Goal: Task Accomplishment & Management: Manage account settings

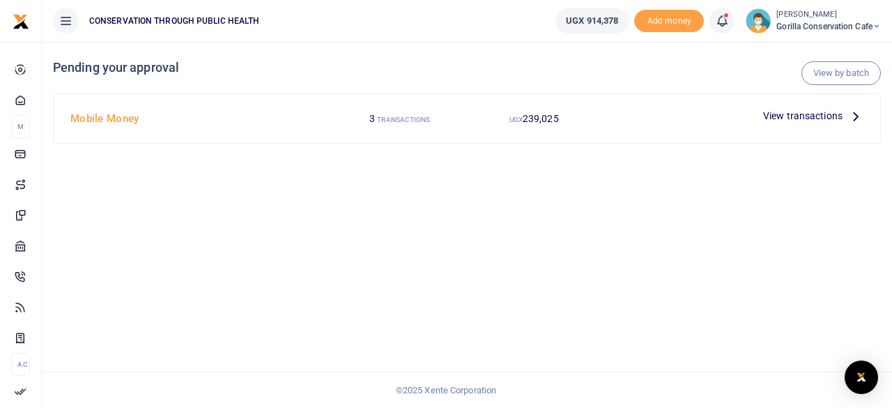
click at [851, 113] on icon at bounding box center [855, 115] width 15 height 15
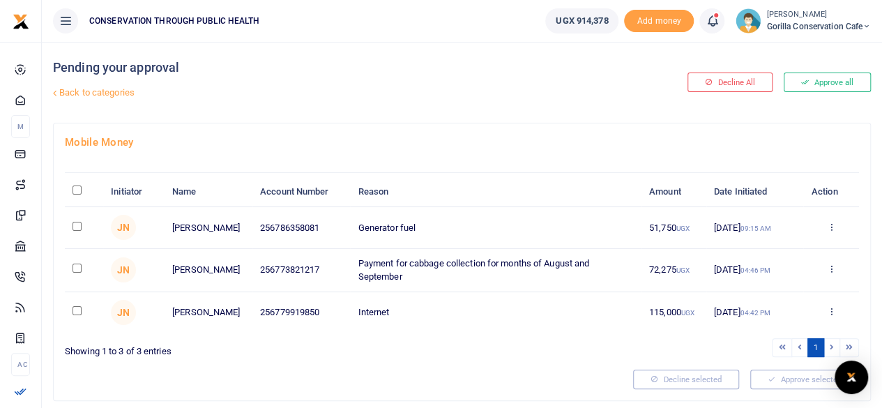
click at [81, 240] on td at bounding box center [84, 227] width 38 height 41
click at [78, 231] on input "checkbox" at bounding box center [76, 226] width 9 height 9
checkbox input "true"
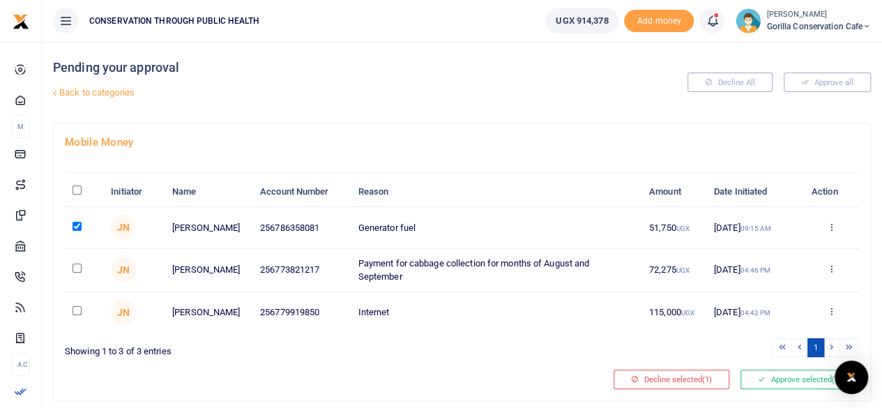
click at [72, 272] on input "checkbox" at bounding box center [76, 267] width 9 height 9
checkbox input "true"
click at [77, 315] on input "checkbox" at bounding box center [76, 310] width 9 height 9
checkbox input "true"
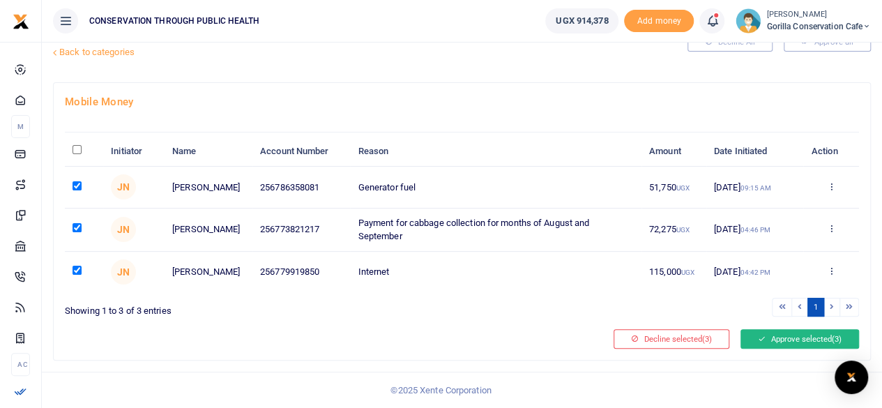
click at [753, 345] on button "Approve selected (3)" at bounding box center [799, 339] width 118 height 20
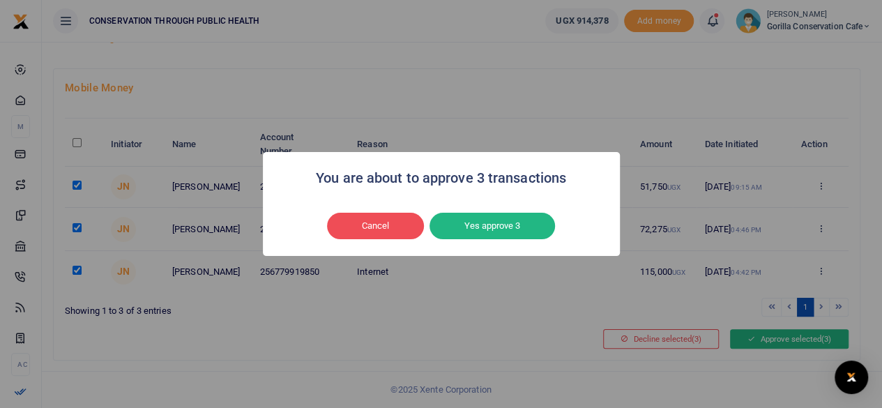
scroll to position [38, 0]
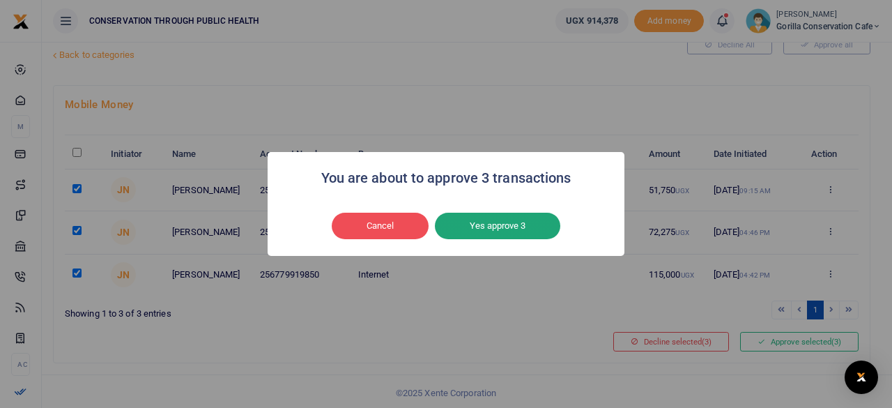
click at [513, 225] on button "Yes approve 3" at bounding box center [497, 226] width 125 height 26
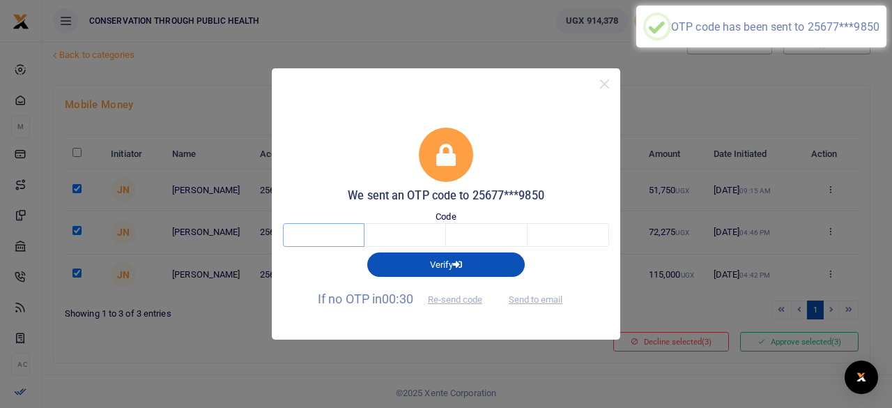
click at [353, 229] on input "text" at bounding box center [324, 235] width 82 height 24
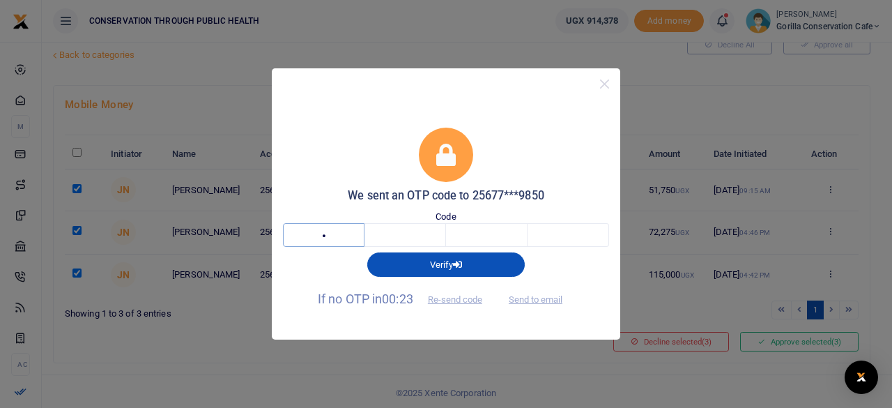
type input "3"
type input "1"
type input "9"
type input "6"
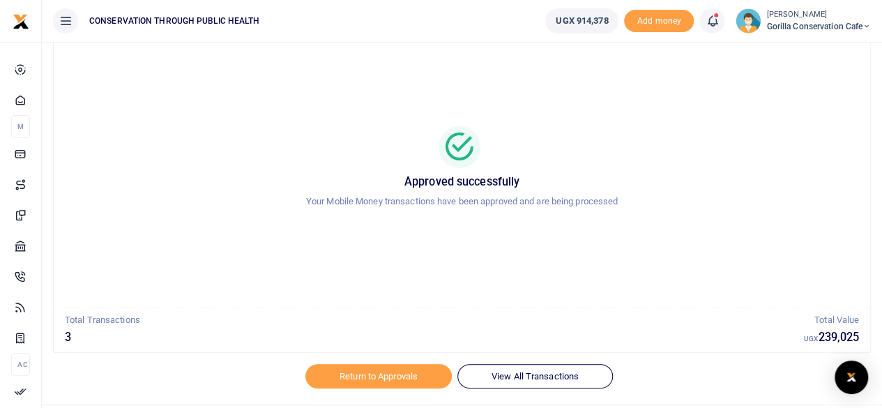
scroll to position [71, 0]
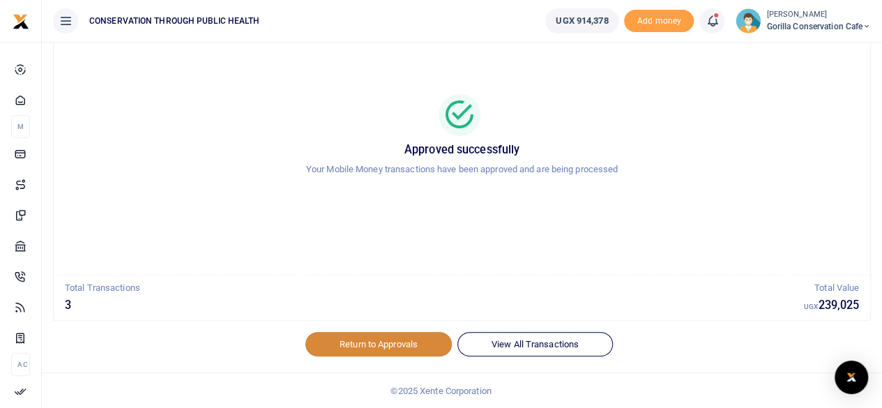
click at [390, 347] on link "Return to Approvals" at bounding box center [378, 344] width 146 height 24
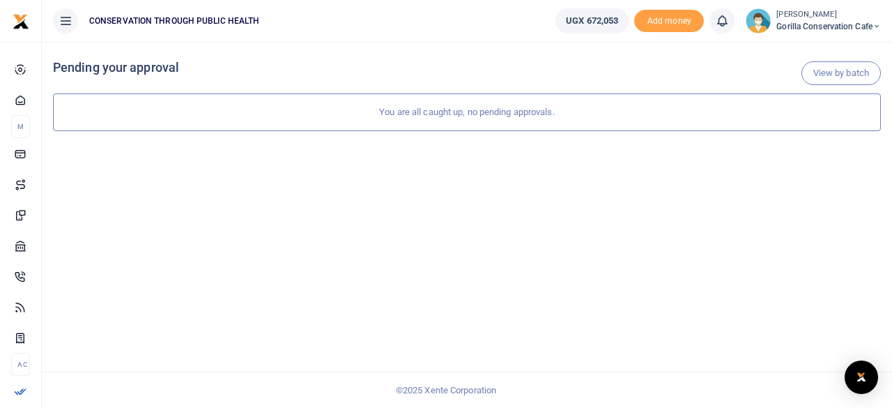
click at [788, 27] on span "Gorilla Conservation Cafe" at bounding box center [828, 26] width 105 height 13
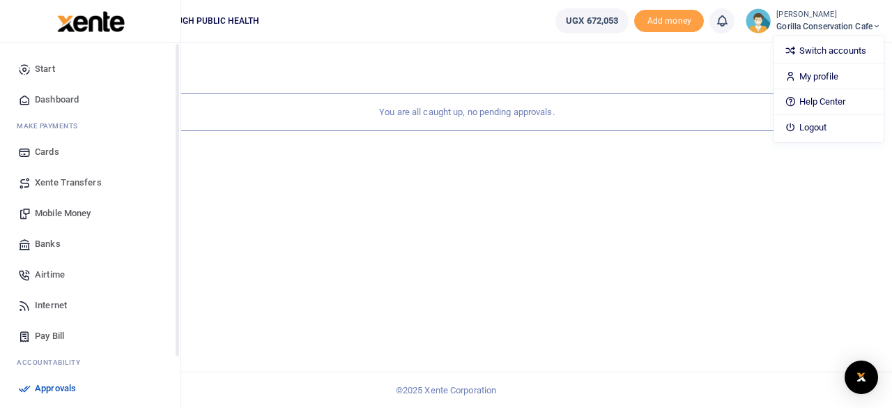
click at [38, 99] on span "Dashboard" at bounding box center [57, 100] width 44 height 14
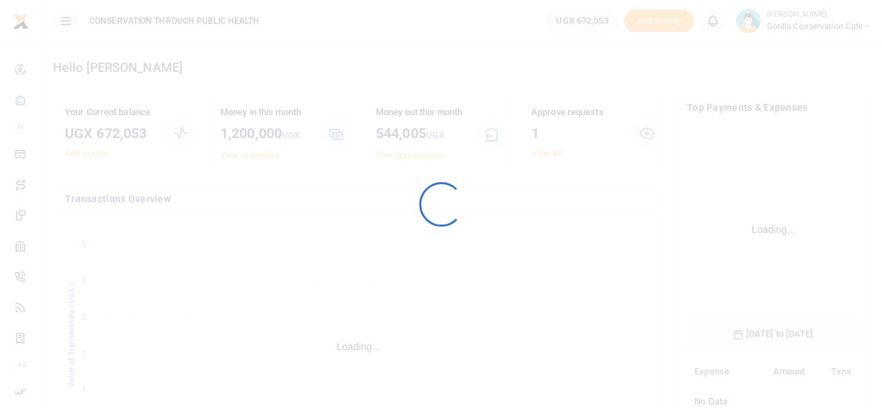
scroll to position [218, 162]
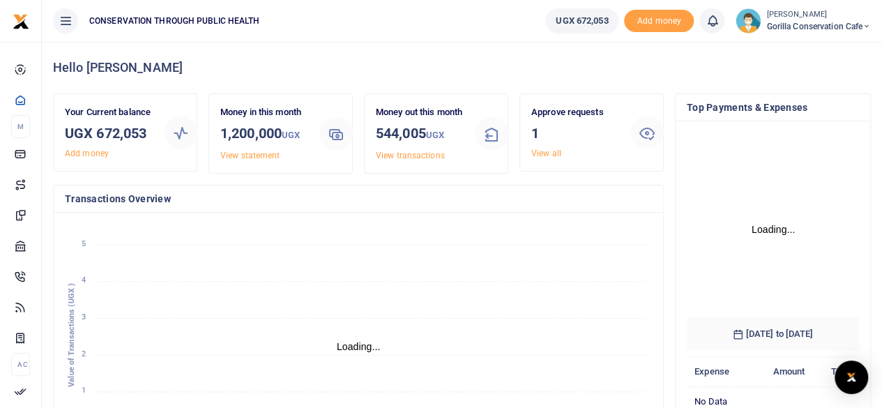
click at [551, 151] on link "View all" at bounding box center [546, 153] width 30 height 10
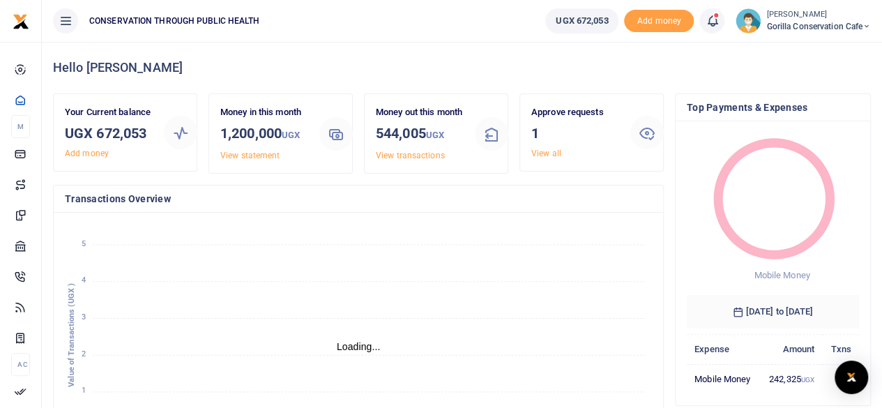
scroll to position [11, 11]
click at [539, 153] on link "View all" at bounding box center [546, 153] width 30 height 10
click at [542, 152] on link "View all" at bounding box center [546, 153] width 30 height 10
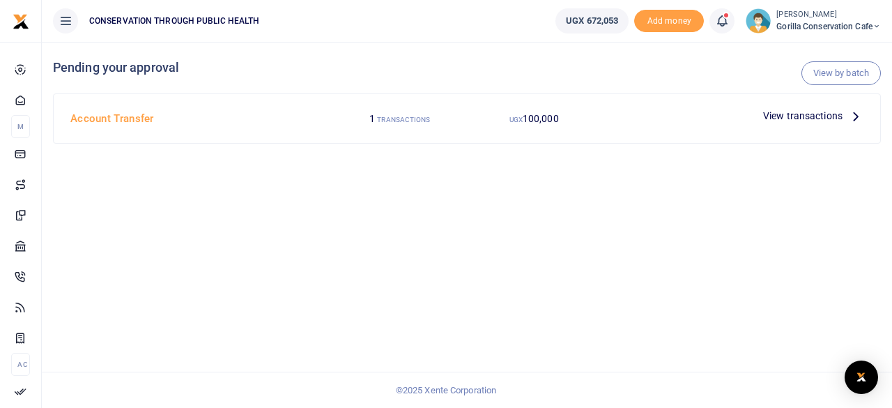
click at [845, 118] on p "View transactions" at bounding box center [813, 115] width 100 height 15
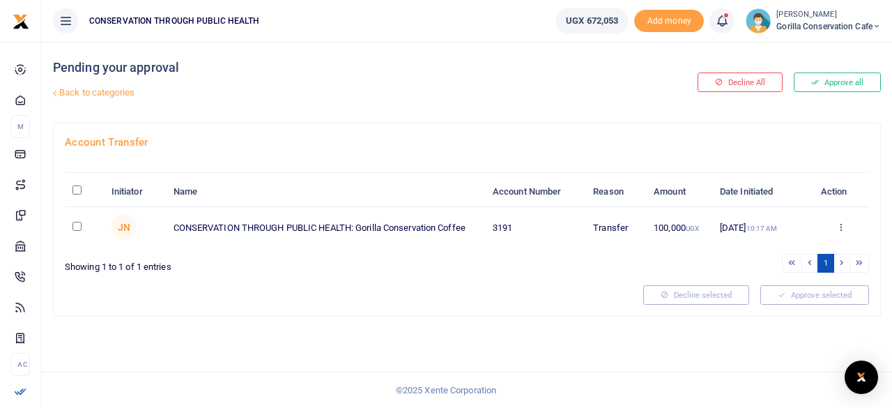
click at [839, 228] on icon at bounding box center [840, 227] width 9 height 10
click at [779, 248] on link "Approve" at bounding box center [790, 250] width 110 height 20
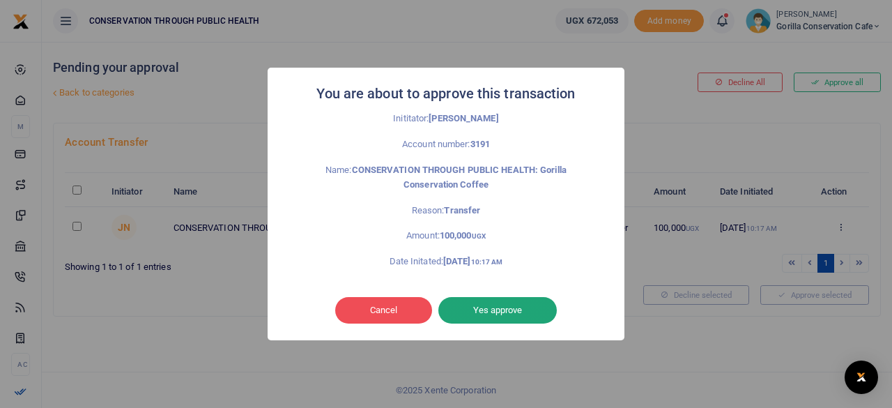
click at [537, 305] on button "Yes approve" at bounding box center [497, 310] width 118 height 26
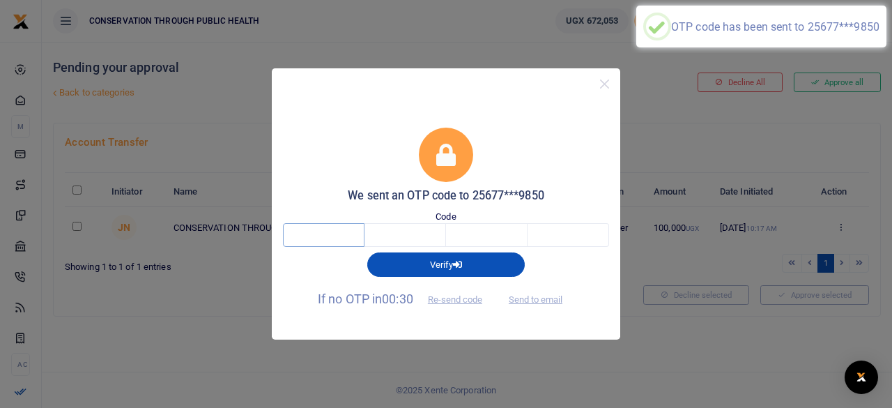
click at [338, 236] on input "text" at bounding box center [324, 235] width 82 height 24
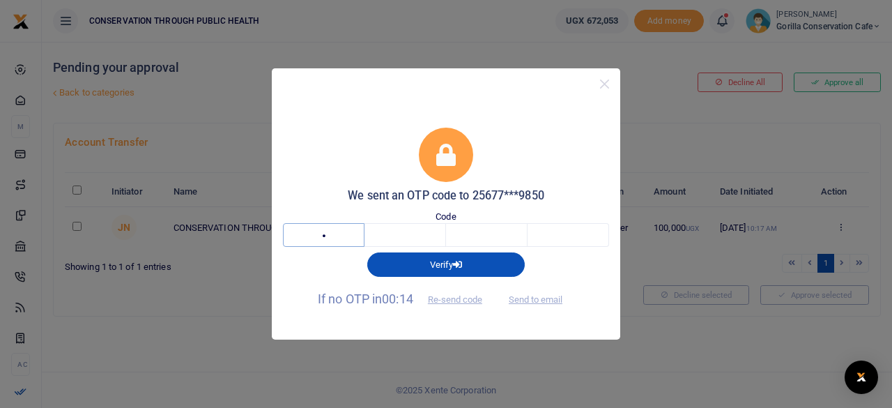
type input "6"
type input "5"
type input "6"
type input "7"
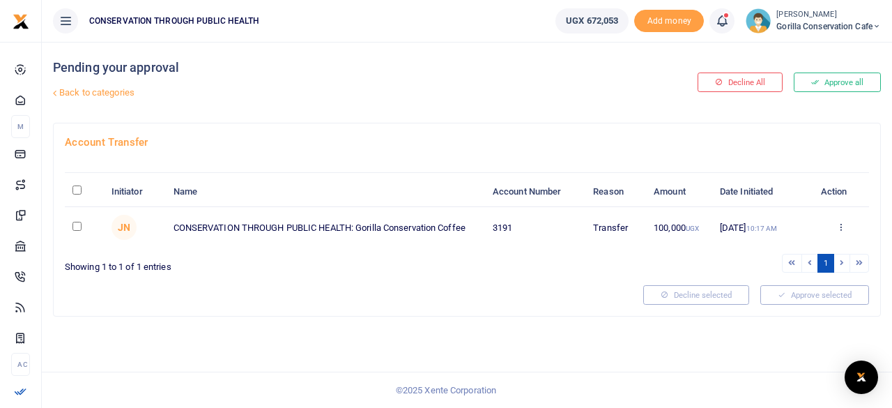
drag, startPoint x: 781, startPoint y: 22, endPoint x: 778, endPoint y: 30, distance: 9.1
click at [781, 22] on span "Gorilla Conservation Cafe" at bounding box center [828, 26] width 105 height 13
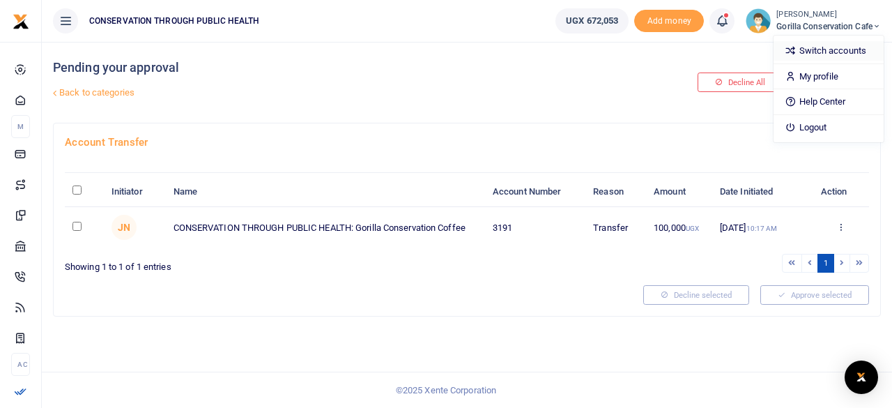
click at [804, 54] on link "Switch accounts" at bounding box center [829, 51] width 110 height 20
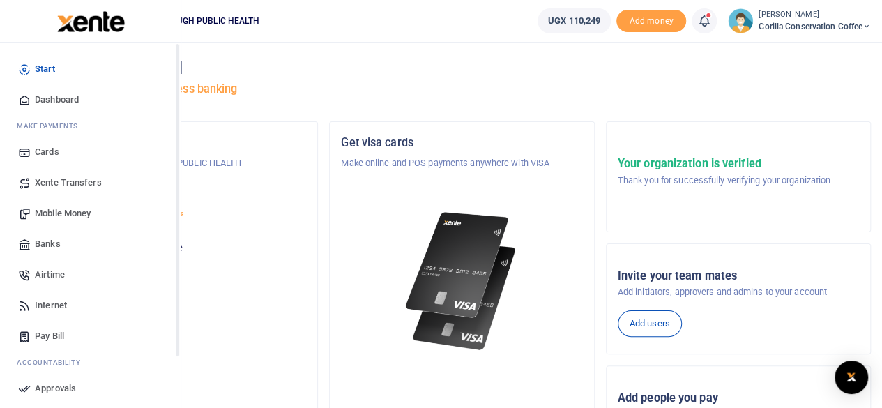
click at [47, 100] on span "Dashboard" at bounding box center [57, 100] width 44 height 14
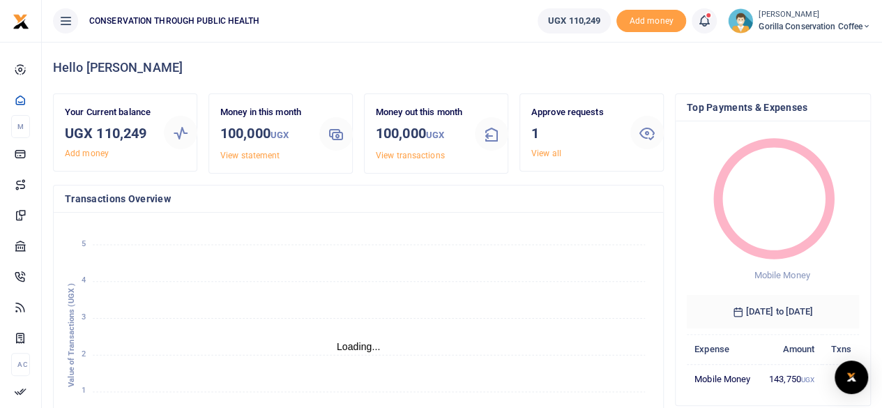
scroll to position [11, 11]
click at [540, 151] on link "View all" at bounding box center [546, 153] width 30 height 10
click at [542, 151] on link "View all" at bounding box center [546, 153] width 30 height 10
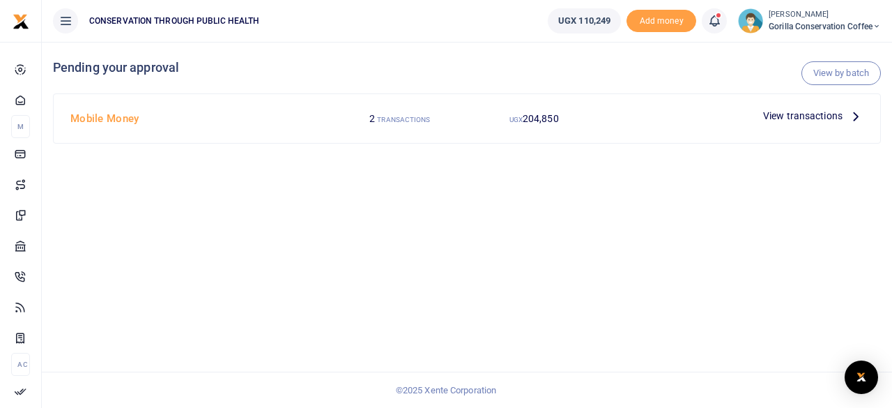
click at [844, 123] on div "View transactions" at bounding box center [814, 115] width 112 height 21
click at [845, 116] on p "View transactions" at bounding box center [813, 115] width 100 height 15
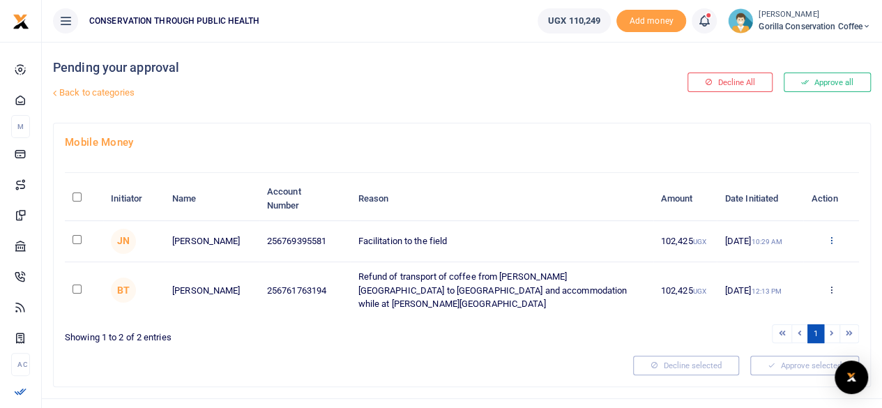
click at [834, 240] on icon at bounding box center [830, 240] width 9 height 10
click at [783, 260] on link "Approve" at bounding box center [779, 264] width 110 height 20
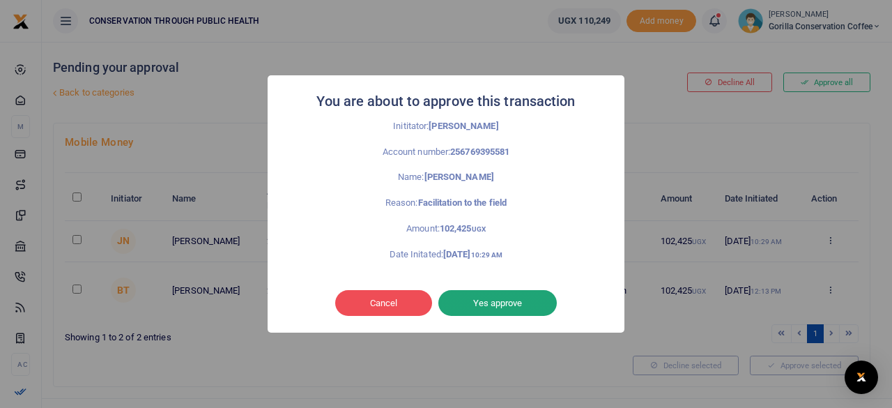
click at [523, 304] on button "Yes approve" at bounding box center [497, 303] width 118 height 26
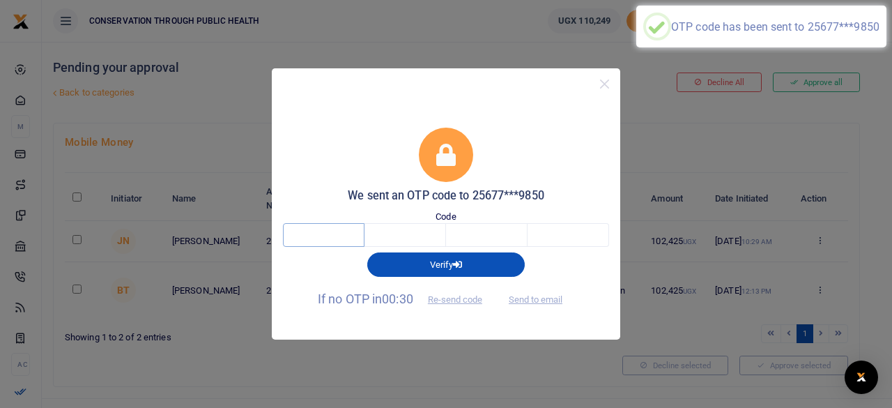
click at [344, 242] on input "text" at bounding box center [324, 235] width 82 height 24
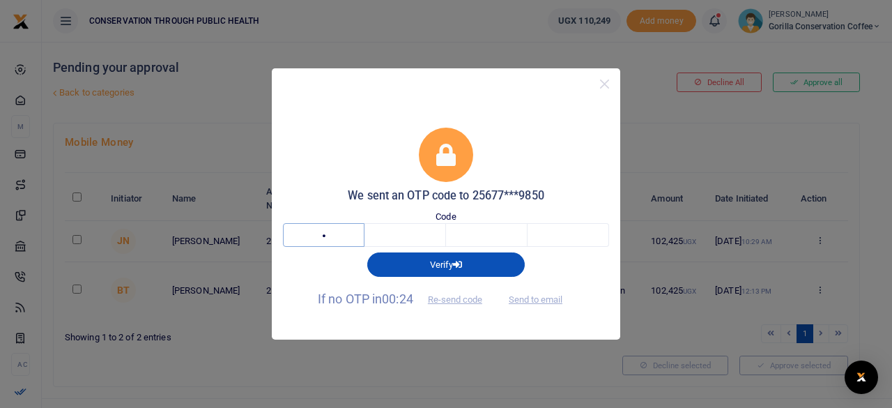
type input "4"
type input "8"
type input "5"
type input "7"
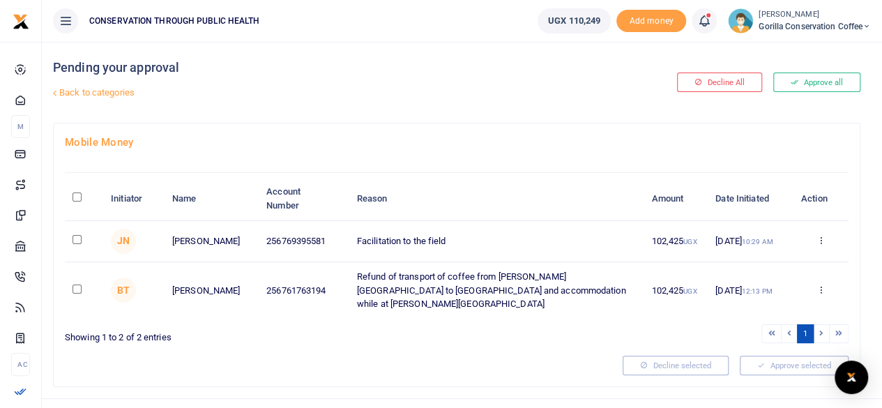
click at [771, 26] on span "Gorilla Conservation Coffee" at bounding box center [814, 26] width 112 height 13
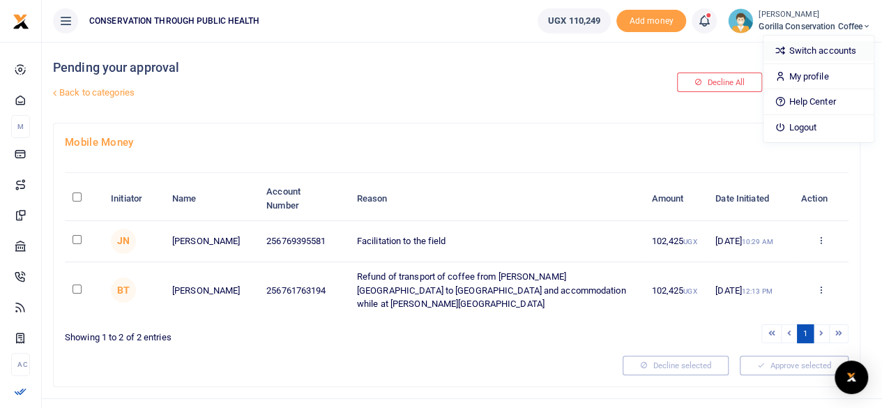
click at [799, 51] on link "Switch accounts" at bounding box center [818, 51] width 110 height 20
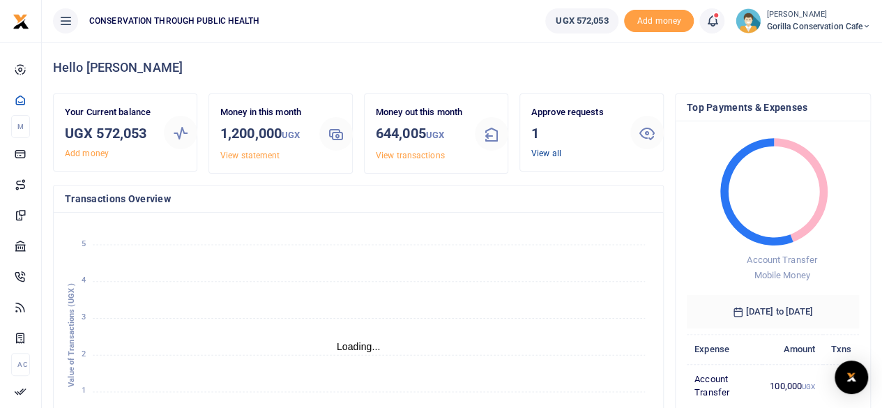
scroll to position [195, 162]
click at [545, 149] on link "View all" at bounding box center [546, 153] width 30 height 10
click at [551, 154] on link "View all" at bounding box center [546, 153] width 30 height 10
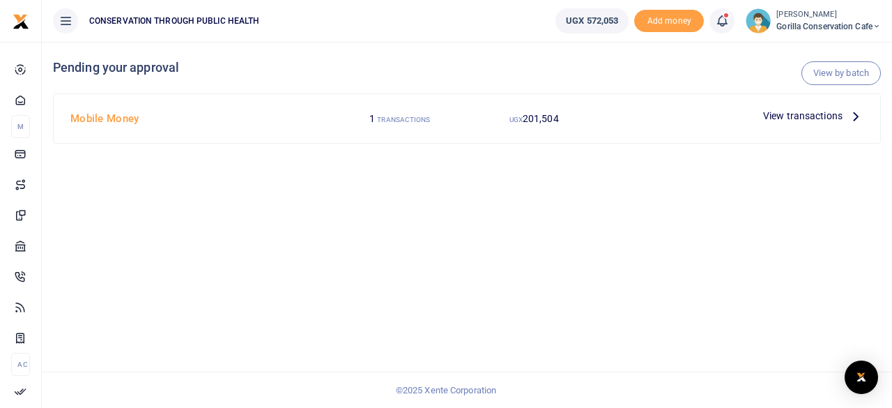
click at [855, 115] on icon at bounding box center [855, 115] width 15 height 15
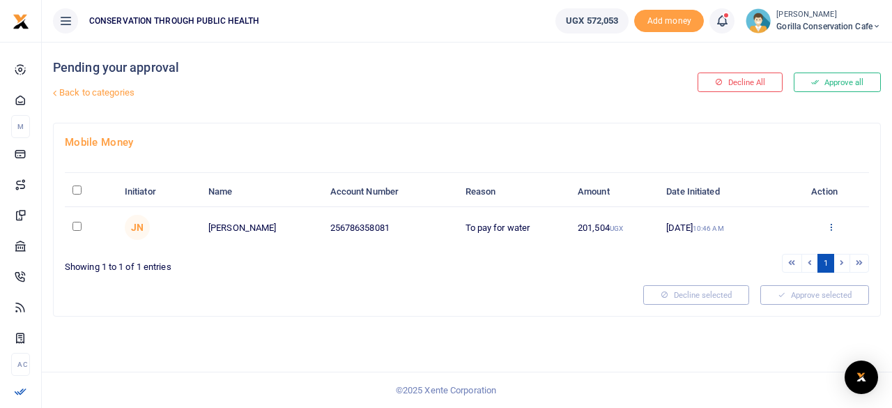
click at [834, 222] on icon at bounding box center [831, 227] width 9 height 10
click at [785, 254] on link "Approve" at bounding box center [781, 250] width 110 height 20
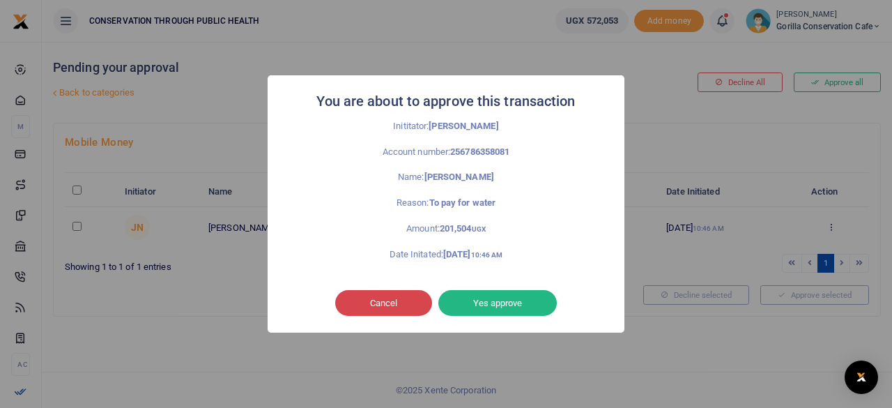
click at [410, 312] on button "Cancel" at bounding box center [383, 303] width 97 height 26
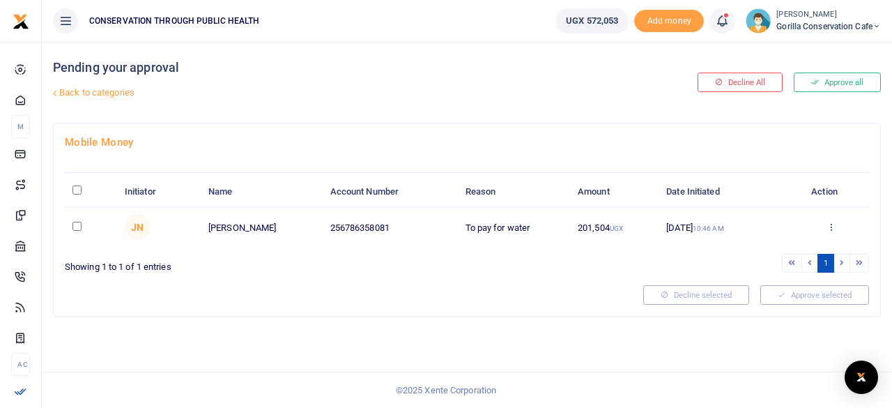
click at [796, 25] on span "Gorilla Conservation Cafe" at bounding box center [828, 26] width 105 height 13
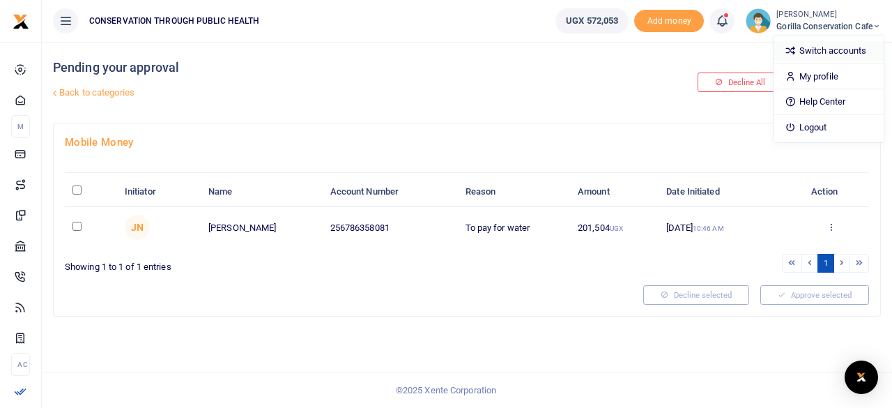
click at [802, 45] on link "Switch accounts" at bounding box center [829, 51] width 110 height 20
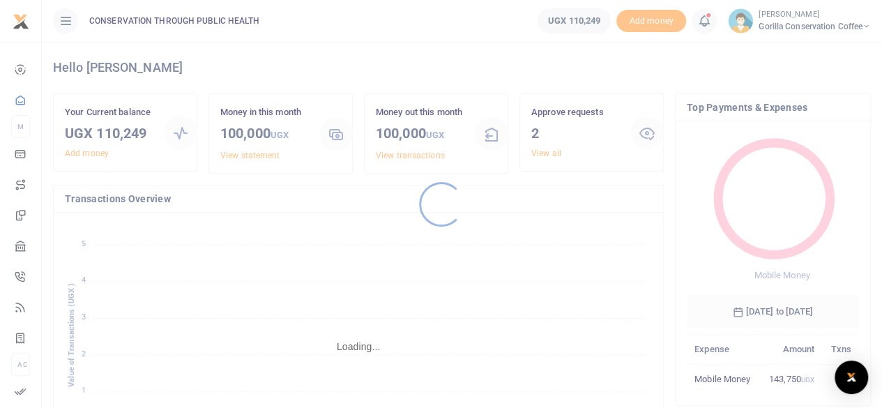
scroll to position [11, 11]
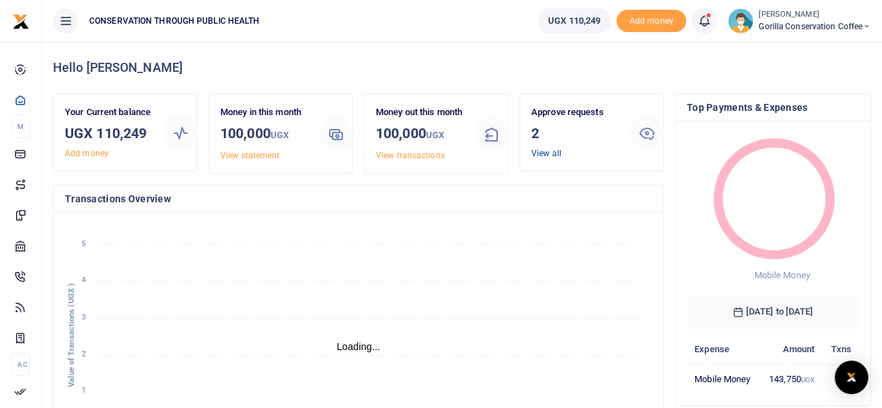
click at [543, 153] on link "View all" at bounding box center [546, 153] width 30 height 10
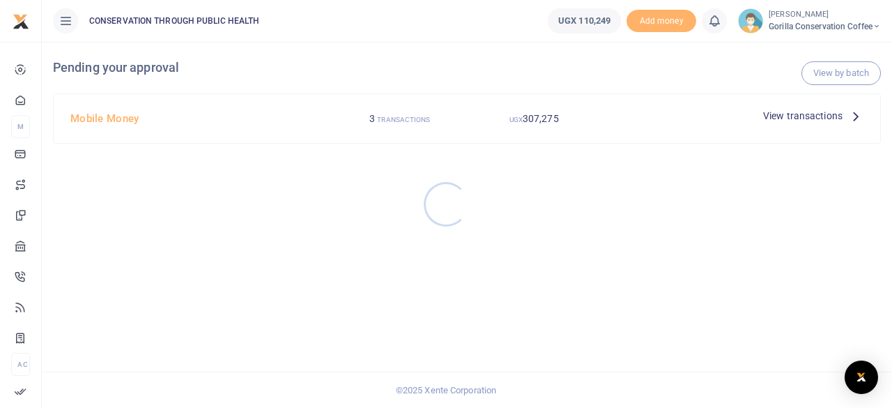
click at [856, 118] on div at bounding box center [446, 204] width 892 height 408
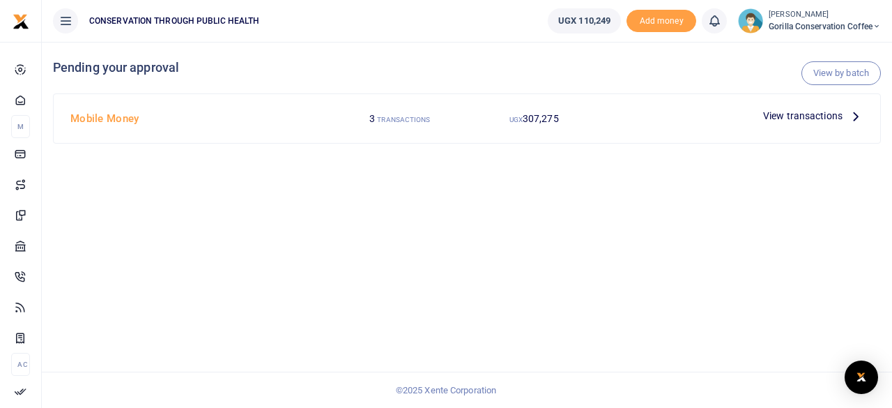
click at [855, 115] on icon at bounding box center [855, 115] width 15 height 15
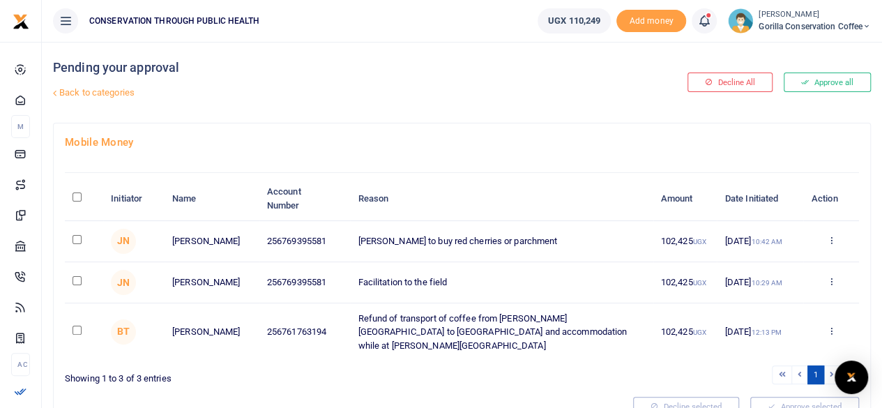
click at [835, 242] on div "Approve Decline Details" at bounding box center [831, 241] width 40 height 14
click at [829, 242] on icon at bounding box center [830, 240] width 9 height 10
click at [864, 223] on div "Mobile Money Initiator Name Account Number Reason Amount Date Initiated Action …" at bounding box center [462, 275] width 816 height 304
click at [82, 236] on td at bounding box center [84, 241] width 38 height 41
click at [78, 236] on input "checkbox" at bounding box center [76, 239] width 9 height 9
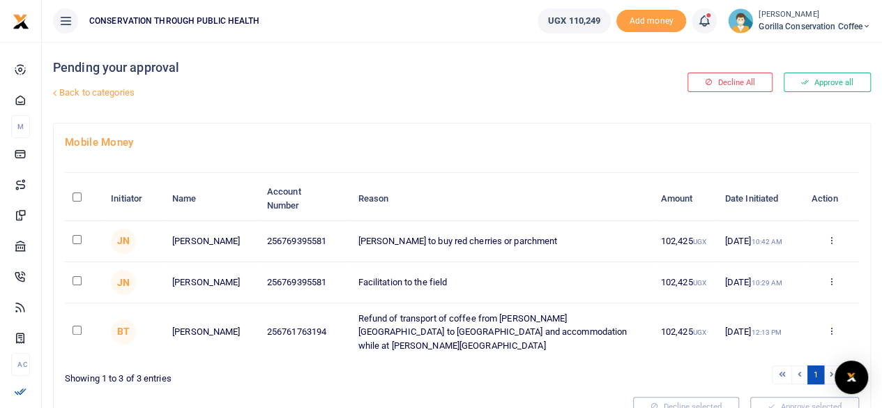
checkbox input "true"
click at [77, 277] on td at bounding box center [84, 282] width 38 height 41
click at [78, 282] on input "checkbox" at bounding box center [76, 280] width 9 height 9
checkbox input "true"
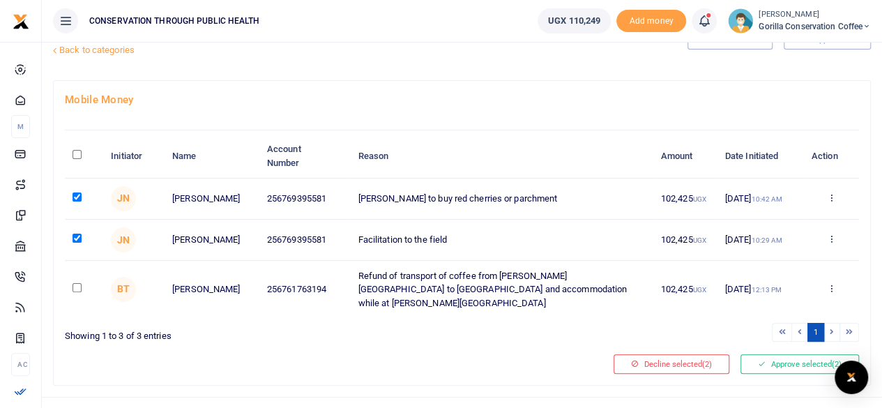
scroll to position [55, 0]
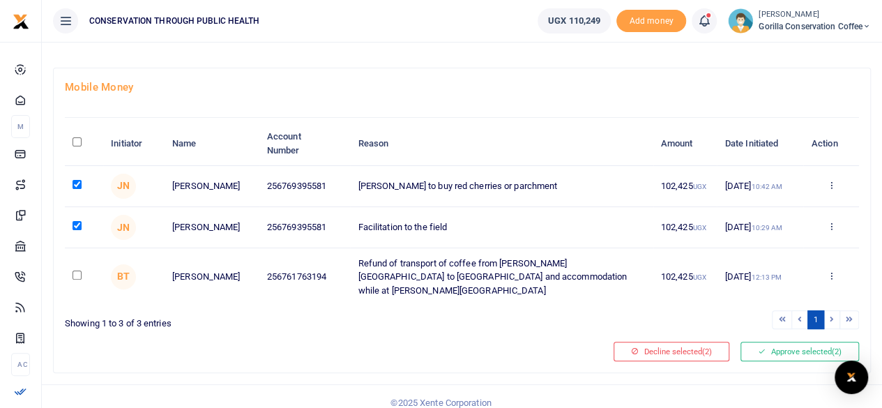
click at [77, 270] on input "checkbox" at bounding box center [76, 274] width 9 height 9
checkbox input "true"
click at [686, 341] on button "Decline selected (3)" at bounding box center [671, 351] width 116 height 20
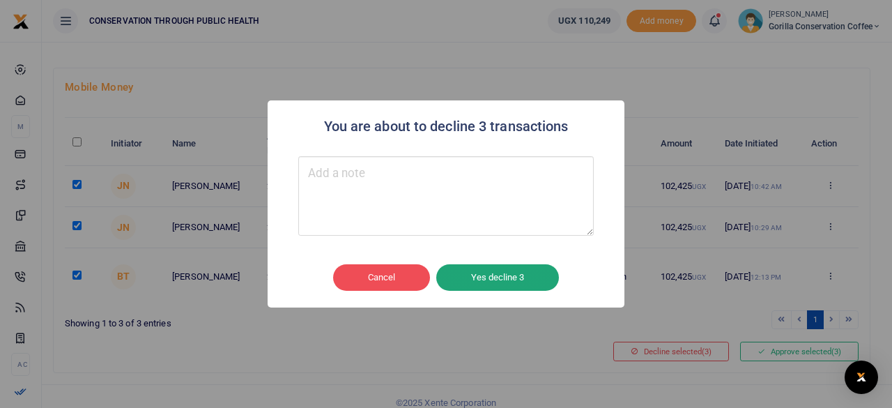
click at [525, 282] on button "Yes decline 3" at bounding box center [497, 277] width 123 height 26
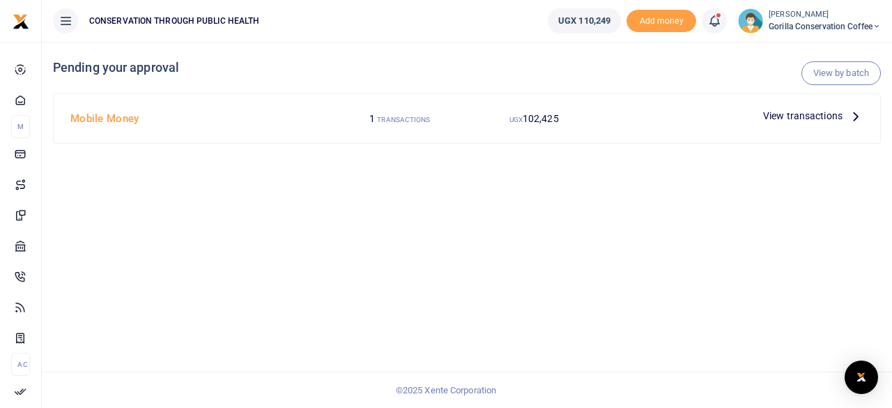
click at [848, 114] on icon at bounding box center [855, 115] width 15 height 15
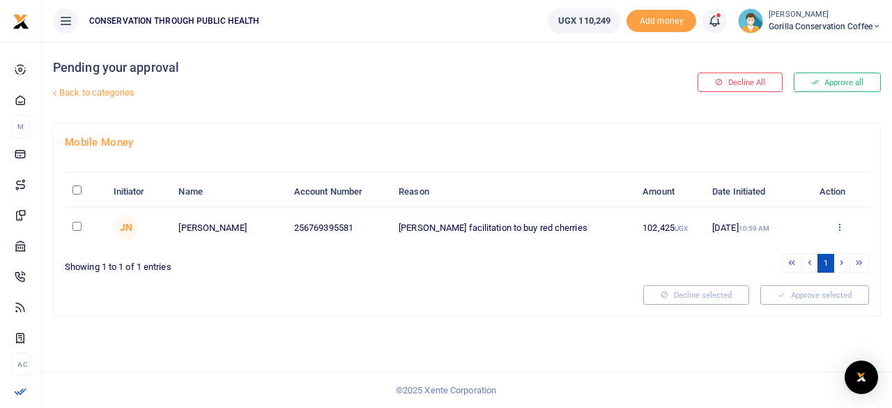
click at [837, 222] on icon at bounding box center [839, 227] width 9 height 10
click at [750, 250] on icon at bounding box center [748, 249] width 9 height 10
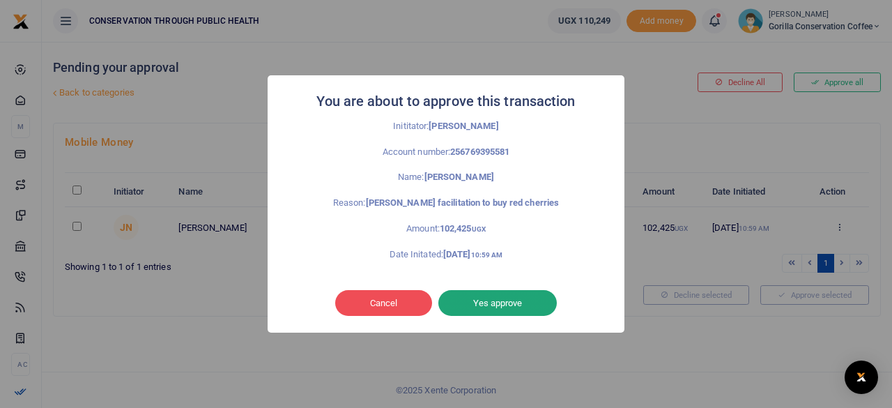
click at [541, 293] on button "Yes approve" at bounding box center [497, 303] width 118 height 26
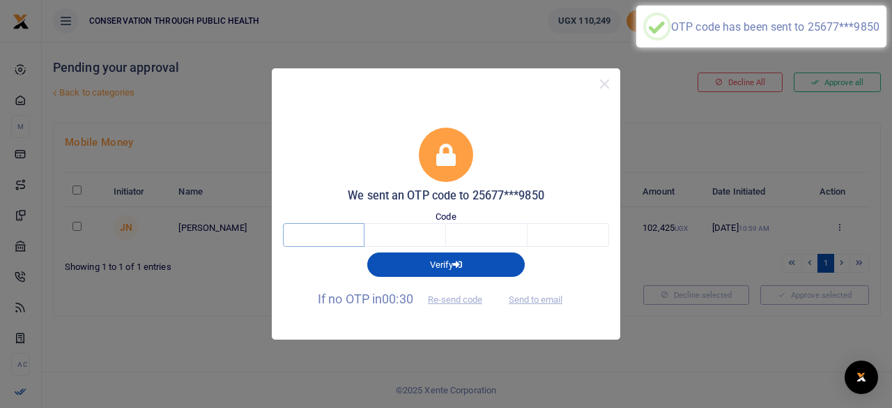
click at [344, 236] on input "text" at bounding box center [324, 235] width 82 height 24
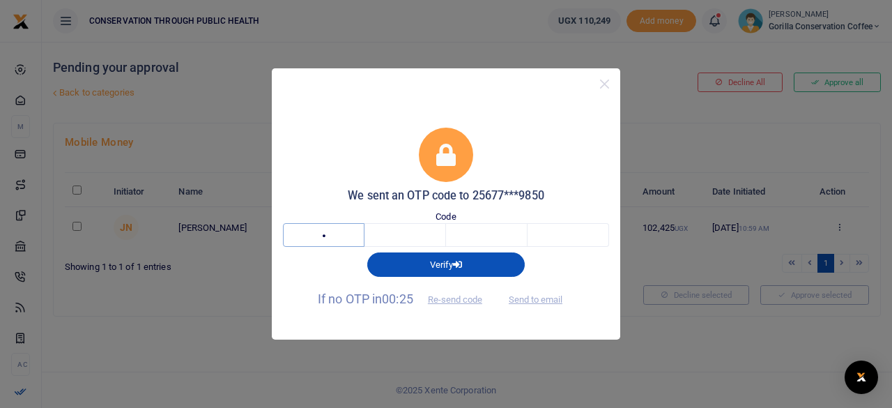
type input "4"
type input "2"
type input "8"
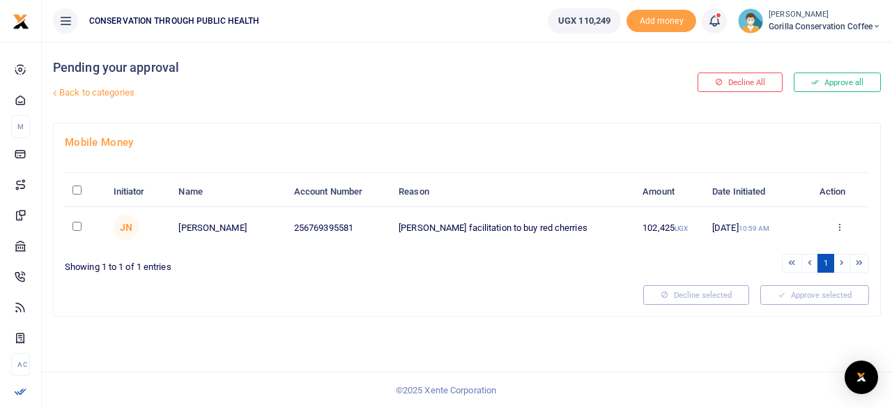
click at [833, 22] on span "Gorilla Conservation Coffee" at bounding box center [825, 26] width 112 height 13
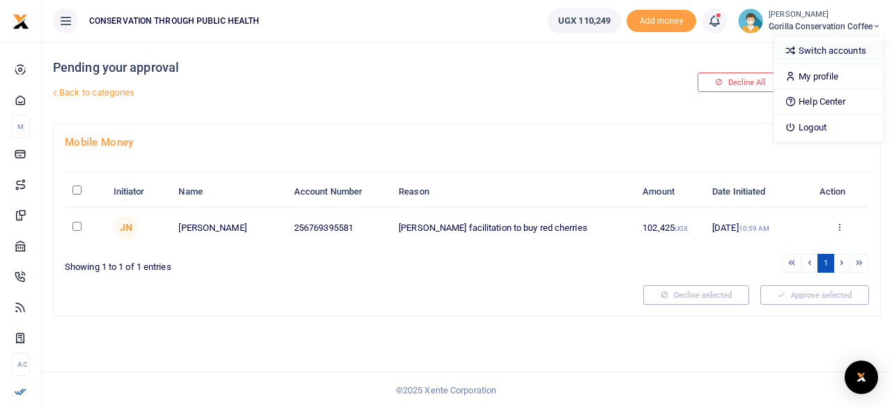
click at [800, 48] on link "Switch accounts" at bounding box center [829, 51] width 110 height 20
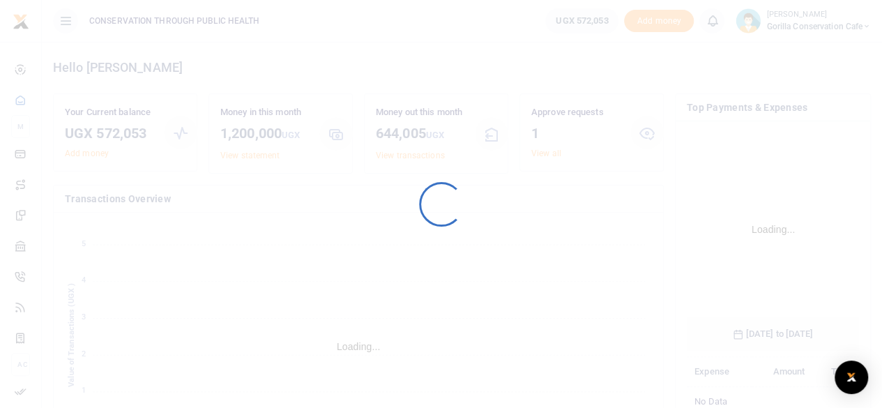
scroll to position [218, 162]
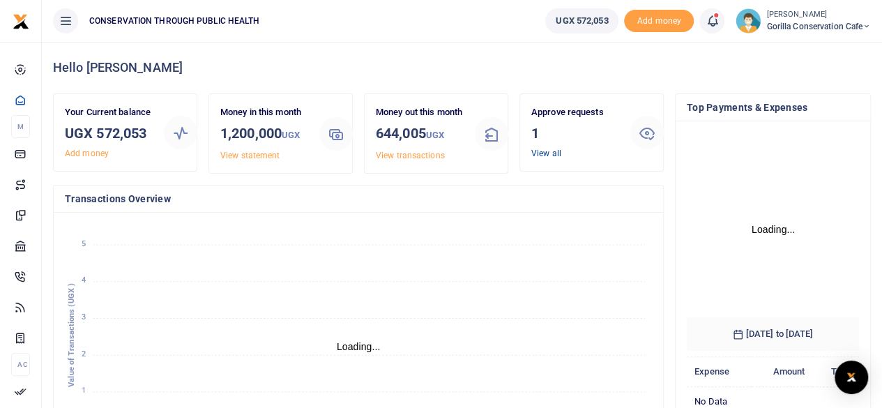
click at [560, 151] on div "Approve requests 1 View all" at bounding box center [574, 132] width 99 height 54
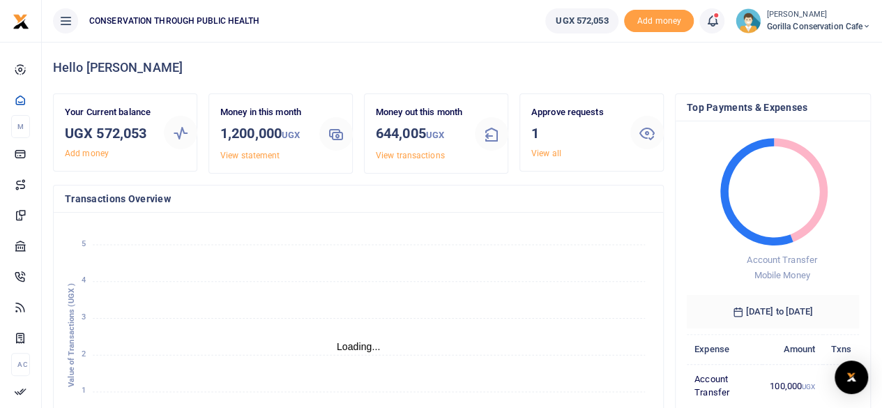
scroll to position [11, 11]
click at [551, 152] on link "View all" at bounding box center [546, 153] width 30 height 10
click at [558, 154] on link "View all" at bounding box center [546, 153] width 30 height 10
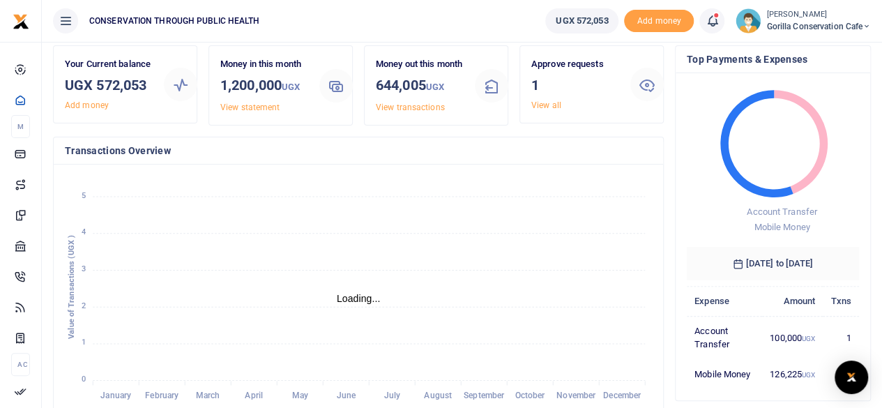
scroll to position [70, 0]
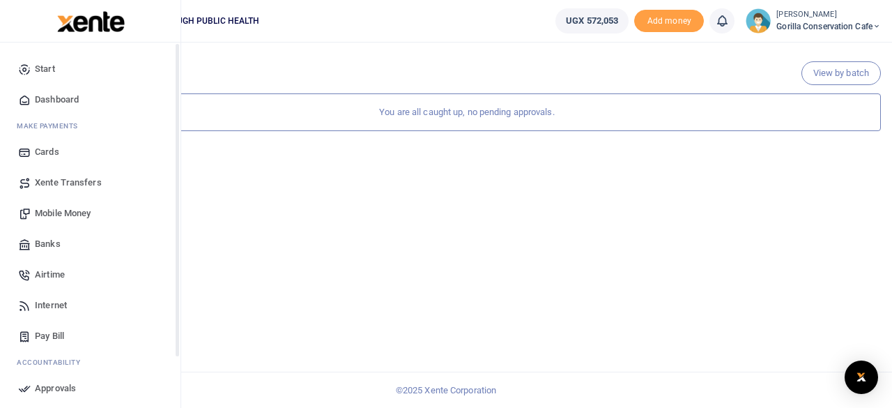
click at [47, 97] on span "Dashboard" at bounding box center [57, 100] width 44 height 14
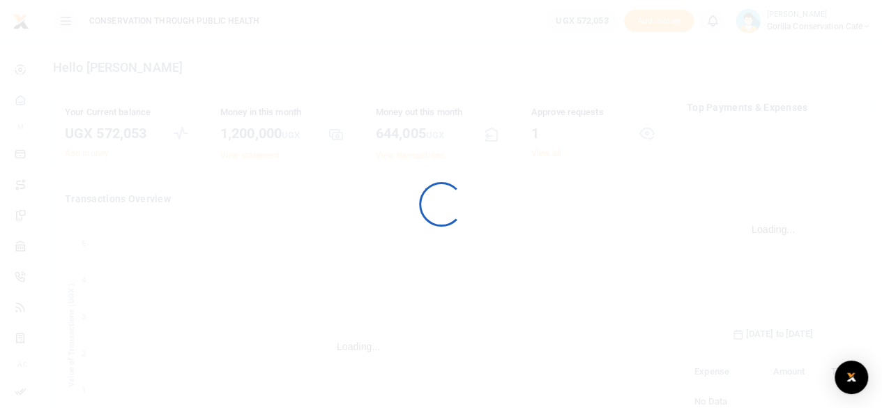
scroll to position [218, 162]
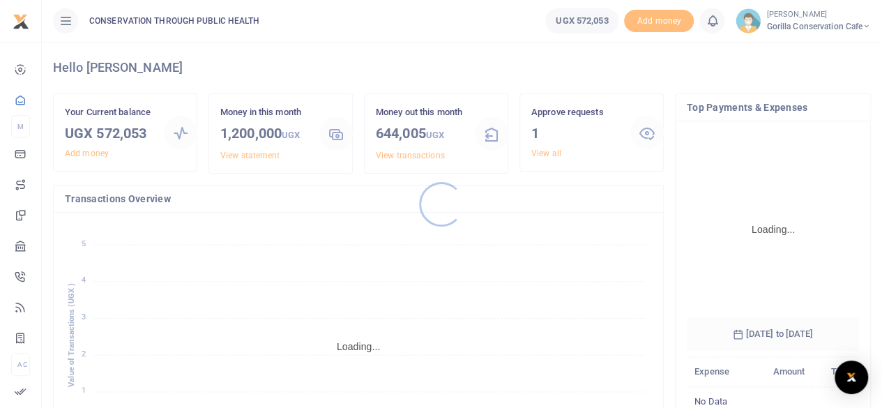
click at [546, 150] on div at bounding box center [441, 204] width 882 height 408
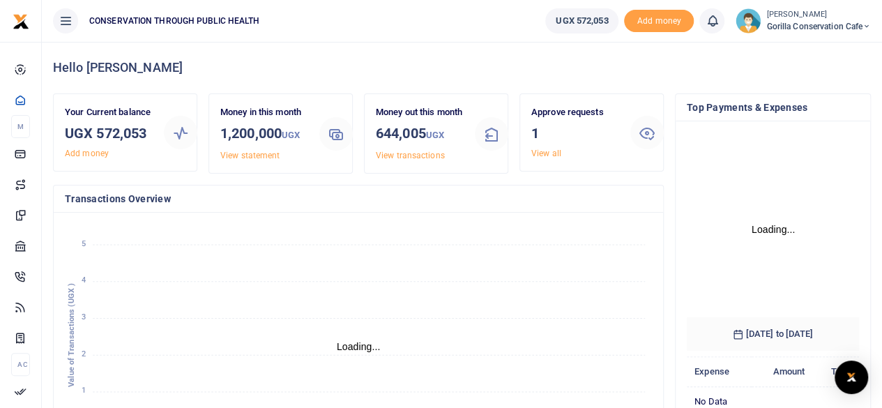
click at [546, 150] on link "View all" at bounding box center [546, 153] width 30 height 10
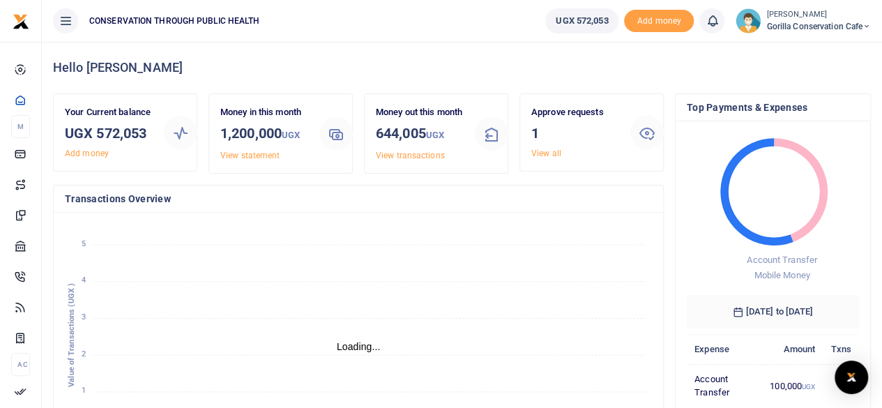
scroll to position [11, 11]
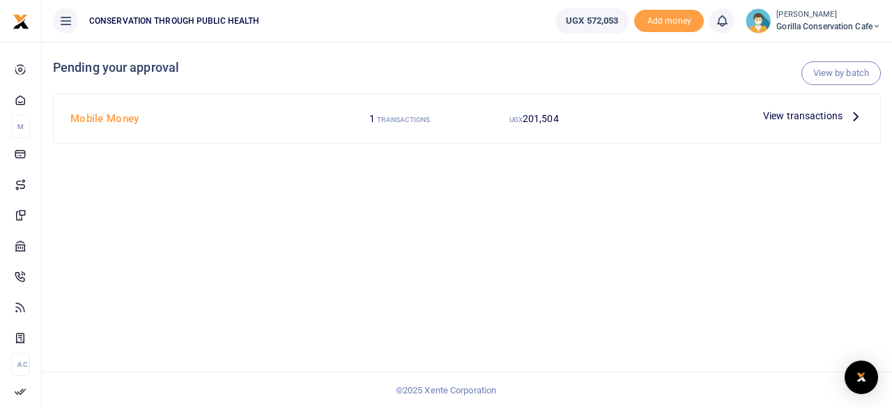
click at [849, 117] on icon at bounding box center [855, 115] width 15 height 15
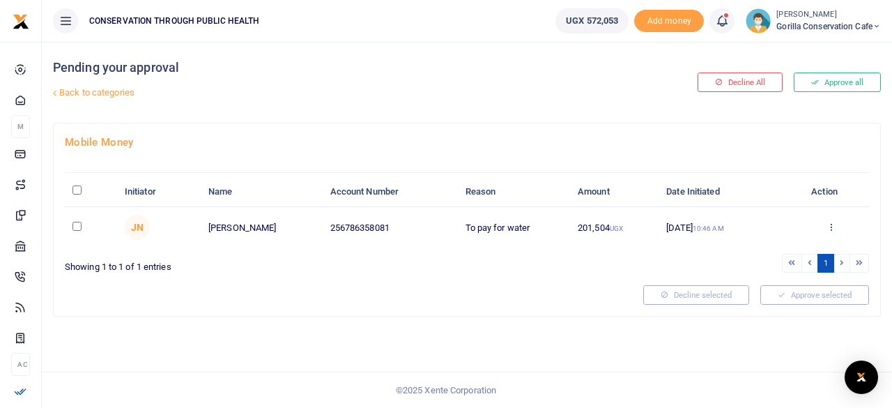
click at [835, 224] on icon at bounding box center [831, 227] width 9 height 10
click at [775, 247] on link "Approve" at bounding box center [781, 250] width 110 height 20
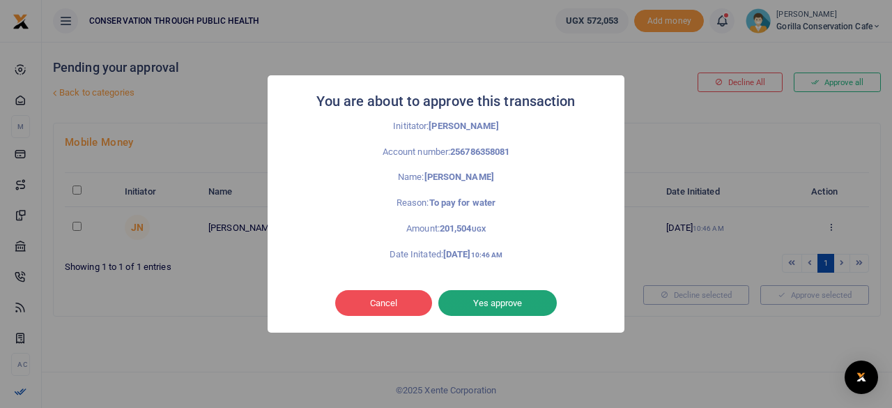
click at [530, 307] on button "Yes approve" at bounding box center [497, 303] width 118 height 26
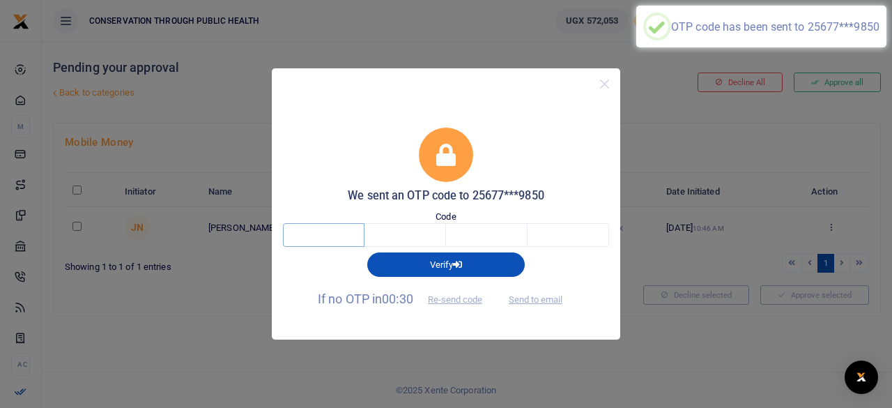
click at [321, 240] on input "text" at bounding box center [324, 235] width 82 height 24
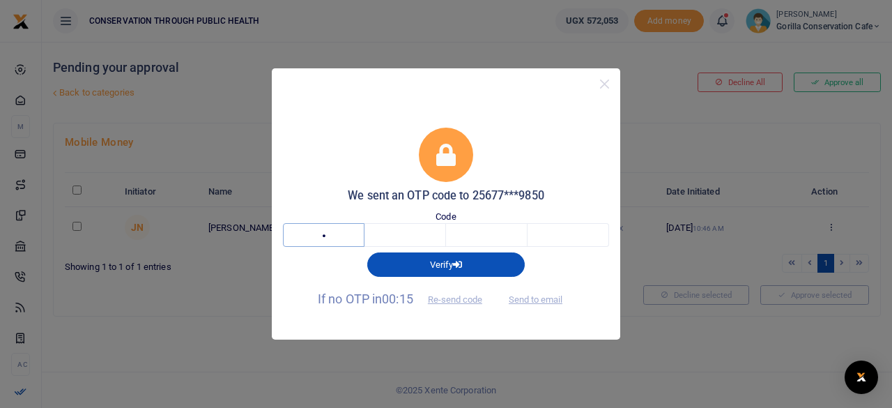
type input "5"
type input "0"
type input "8"
type input "9"
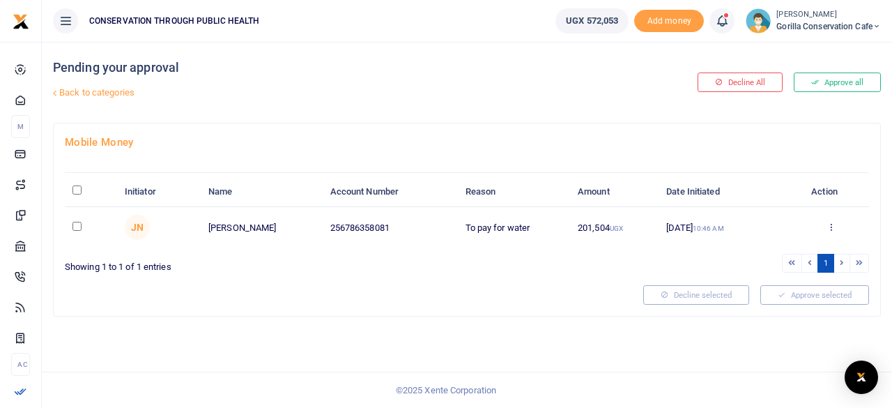
click at [822, 22] on span "Gorilla Conservation Cafe" at bounding box center [828, 26] width 105 height 13
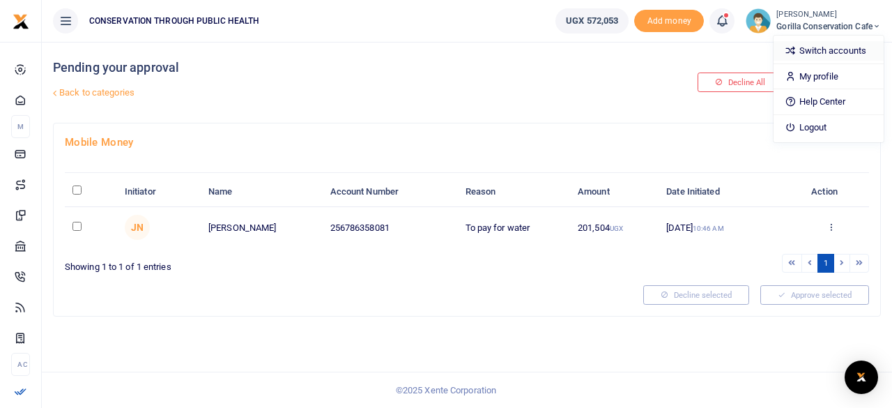
click at [795, 51] on link "Switch accounts" at bounding box center [829, 51] width 110 height 20
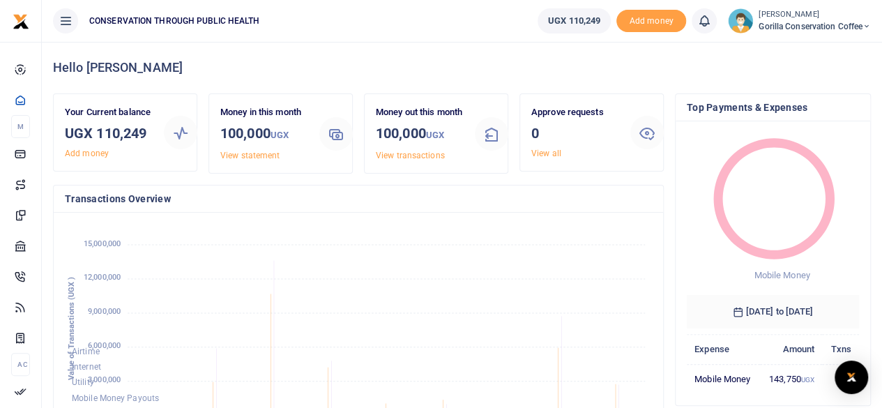
click at [549, 146] on div "Approve requests 0 View all" at bounding box center [574, 132] width 99 height 54
click at [551, 148] on link "View all" at bounding box center [546, 153] width 30 height 10
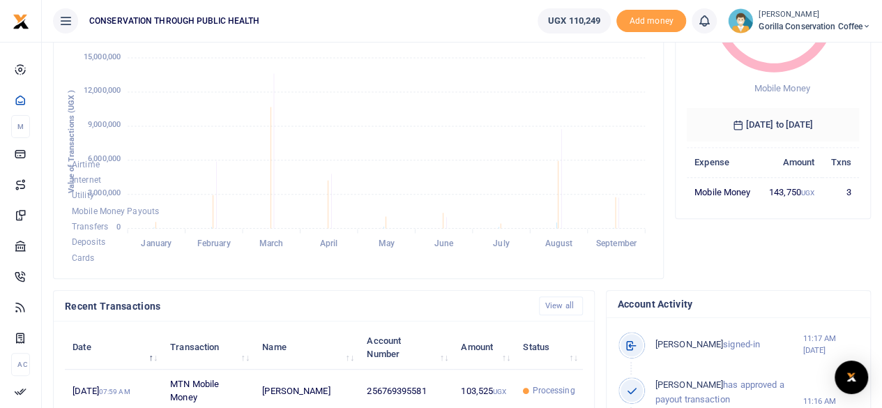
scroll to position [139, 0]
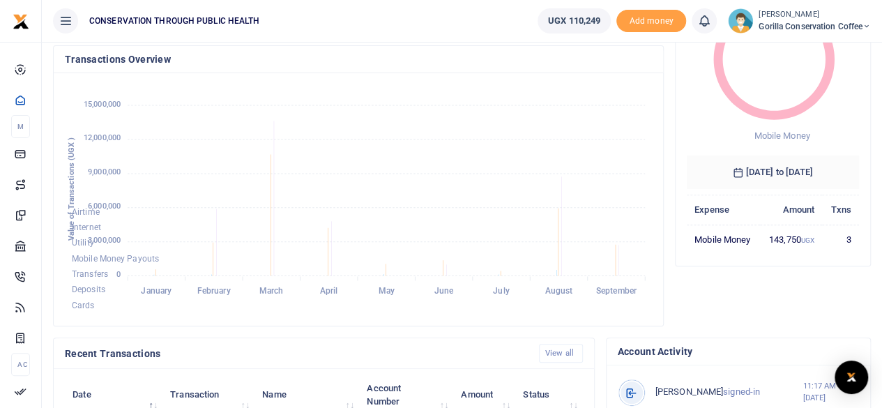
click at [795, 16] on small "[PERSON_NAME]" at bounding box center [814, 15] width 112 height 12
click at [793, 48] on link "Switch accounts" at bounding box center [818, 51] width 110 height 20
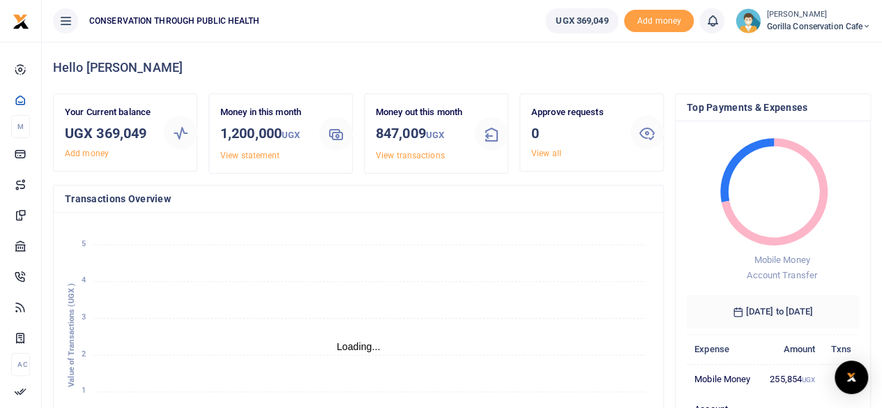
click at [799, 26] on span "Gorilla Conservation Cafe" at bounding box center [818, 26] width 105 height 13
click at [811, 55] on link "Switch accounts" at bounding box center [818, 51] width 110 height 20
